Goal: Find specific page/section: Find specific page/section

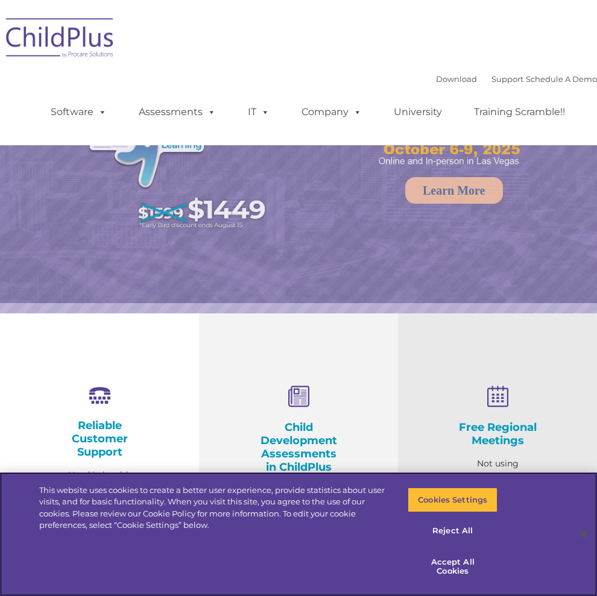
select select "MEDIUM"
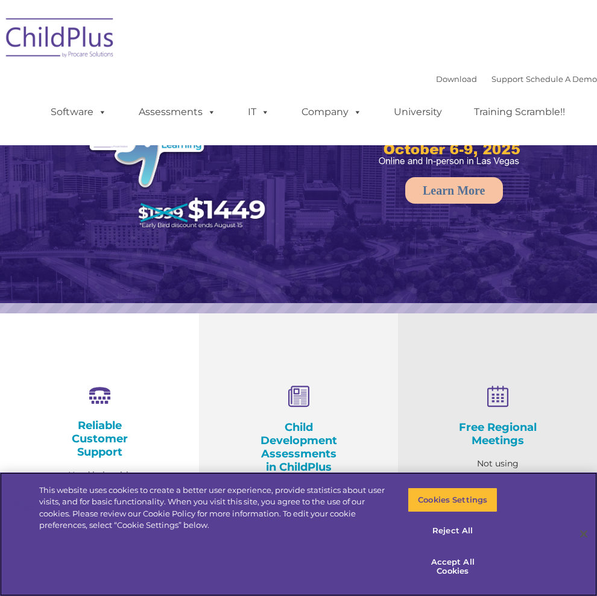
select select "MEDIUM"
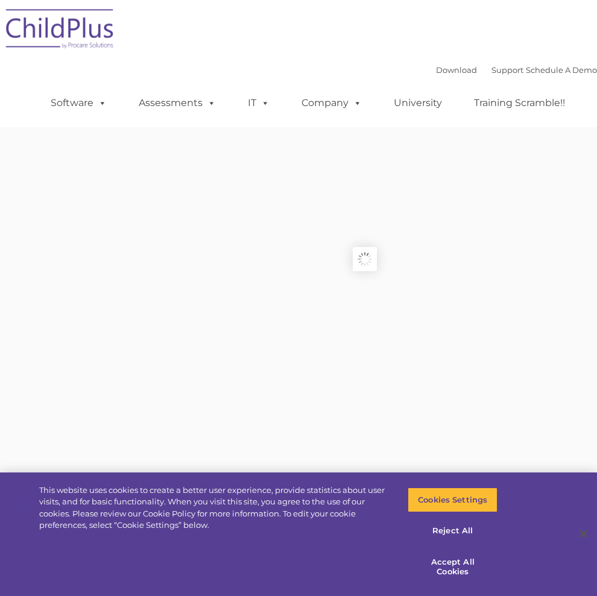
type input ""
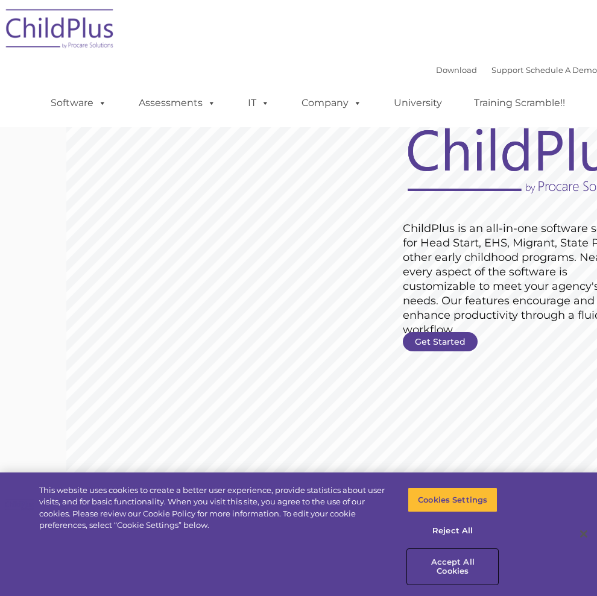
click at [439, 568] on button "Accept All Cookies" at bounding box center [452, 567] width 90 height 34
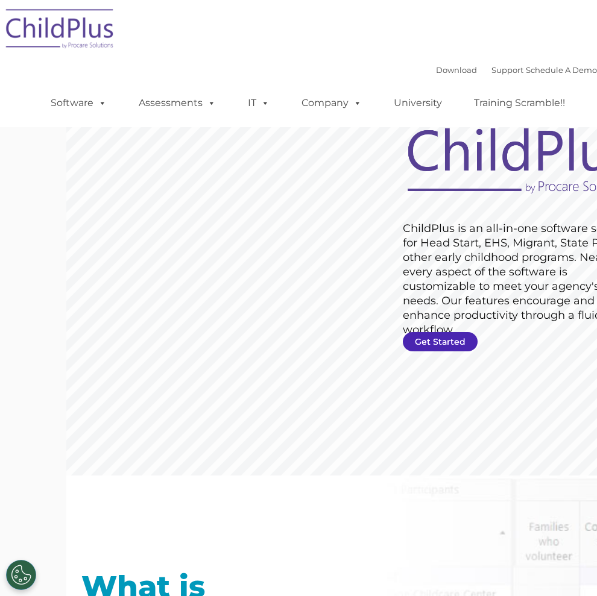
click at [403, 342] on link "Get Started" at bounding box center [440, 341] width 75 height 19
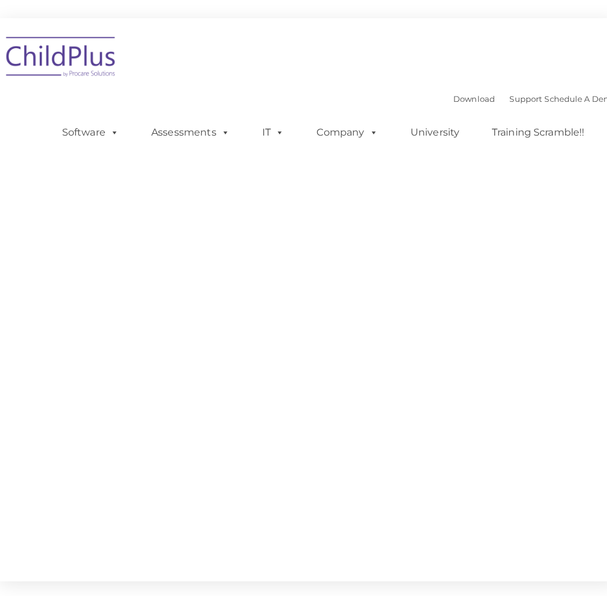
type input ""
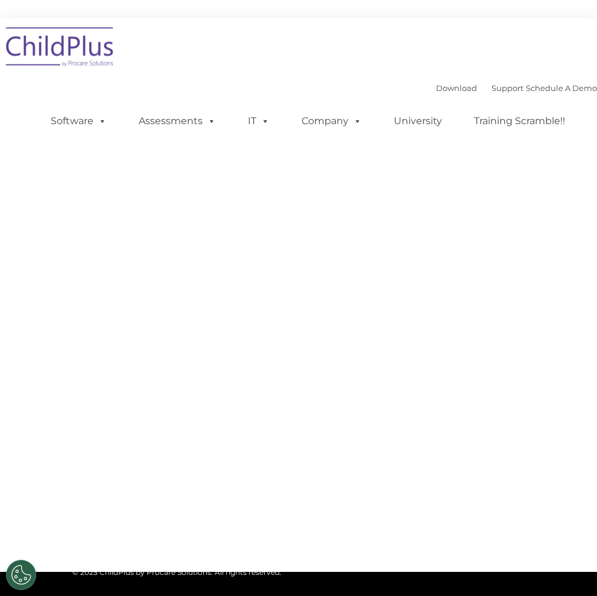
select select "MEDIUM"
